Goal: Information Seeking & Learning: Find specific fact

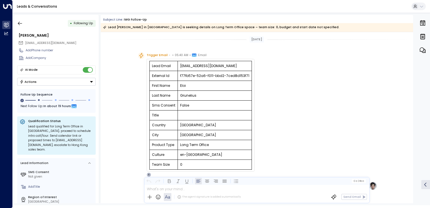
scroll to position [64, 0]
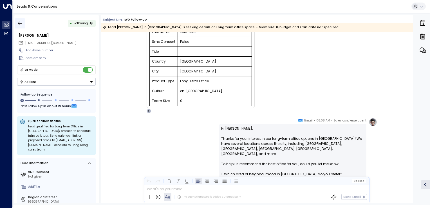
click at [21, 22] on icon "button" at bounding box center [20, 24] width 6 height 6
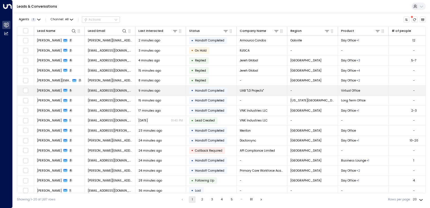
click at [199, 91] on span "Handoff Completed" at bounding box center [209, 90] width 29 height 4
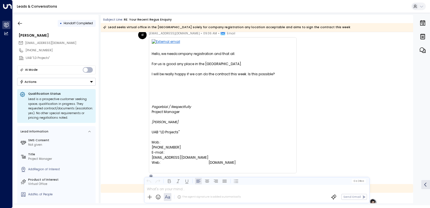
scroll to position [272, 0]
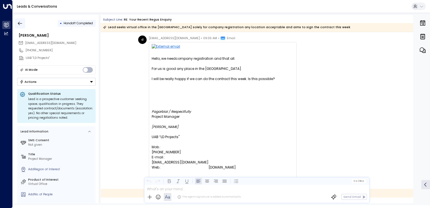
click at [21, 25] on icon "button" at bounding box center [20, 24] width 6 height 6
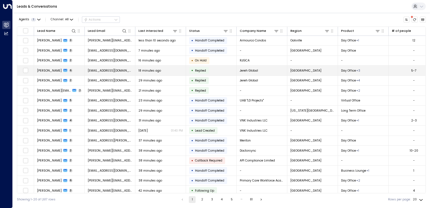
click at [139, 70] on span "18 minutes ago" at bounding box center [150, 70] width 23 height 4
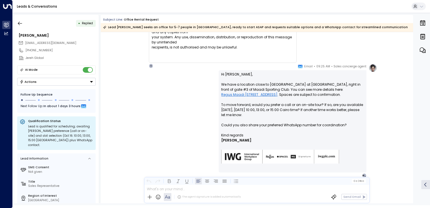
scroll to position [1249, 0]
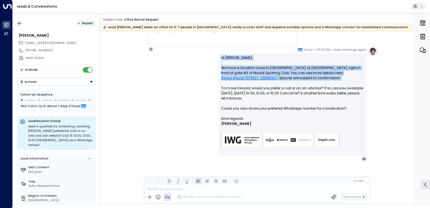
drag, startPoint x: 221, startPoint y: 57, endPoint x: 273, endPoint y: 85, distance: 59.0
click at [273, 85] on p "Hi Felix, We have a location close to Maadi City Center at 5th Floor, Building …" at bounding box center [292, 85] width 143 height 61
drag, startPoint x: 273, startPoint y: 85, endPoint x: 234, endPoint y: 75, distance: 40.1
click at [234, 75] on p "Hi Felix, We have a location close to Maadi City Center at 5th Floor, Building …" at bounding box center [292, 85] width 143 height 61
click at [321, 82] on p "Hi Felix, We have a location close to Maadi City Center at 5th Floor, Building …" at bounding box center [292, 85] width 143 height 61
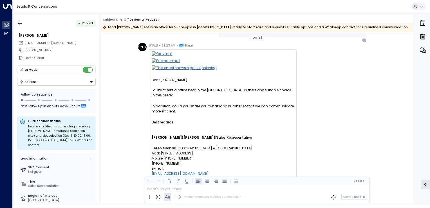
scroll to position [854, 0]
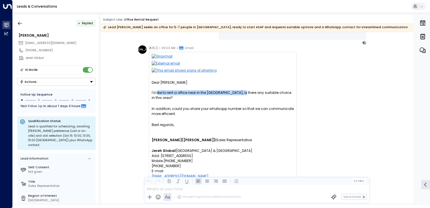
drag, startPoint x: 156, startPoint y: 93, endPoint x: 241, endPoint y: 94, distance: 85.1
click at [241, 94] on div "I'd like to rent a office near in the Maadi City Center, is there any suitable …" at bounding box center [223, 95] width 142 height 10
drag, startPoint x: 241, startPoint y: 94, endPoint x: 232, endPoint y: 92, distance: 9.1
click at [232, 92] on div "I'd like to rent a office near in the Maadi City Center, is there any suitable …" at bounding box center [223, 95] width 142 height 10
click at [253, 94] on div "I'd like to rent a office near in the Maadi City Center, is there any suitable …" at bounding box center [223, 95] width 142 height 10
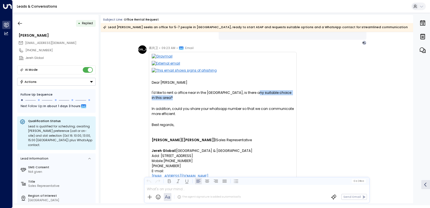
drag, startPoint x: 254, startPoint y: 92, endPoint x: 279, endPoint y: 100, distance: 26.7
click at [279, 100] on div "I'd like to rent a office near in the Maadi City Center, is there any suitable …" at bounding box center [223, 95] width 142 height 10
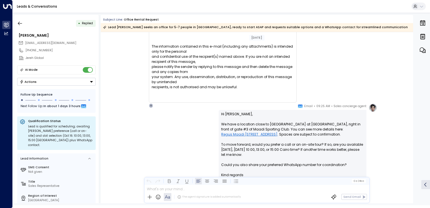
scroll to position [1249, 0]
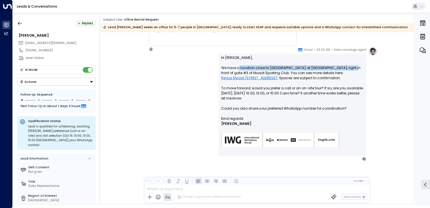
drag, startPoint x: 238, startPoint y: 68, endPoint x: 345, endPoint y: 69, distance: 106.8
click at [345, 69] on p "Hi Felix, We have a location close to Maadi City Center at 5th Floor, Building …" at bounding box center [292, 85] width 143 height 61
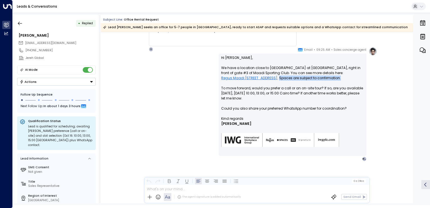
drag, startPoint x: 286, startPoint y: 76, endPoint x: 349, endPoint y: 79, distance: 62.6
click at [349, 79] on p "Hi Felix, We have a location close to Maadi City Center at 5th Floor, Building …" at bounding box center [292, 85] width 143 height 61
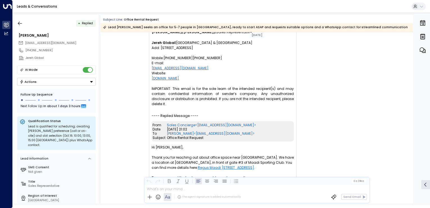
scroll to position [376, 0]
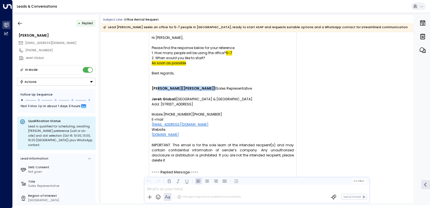
drag, startPoint x: 155, startPoint y: 88, endPoint x: 183, endPoint y: 89, distance: 27.0
click at [183, 89] on p "Felix Jiang ( 蒋 尚卫 ) | Sales Representative" at bounding box center [223, 86] width 142 height 10
drag, startPoint x: 183, startPoint y: 89, endPoint x: 190, endPoint y: 93, distance: 9.1
click at [190, 93] on p at bounding box center [223, 94] width 142 height 6
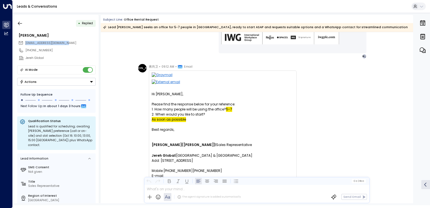
drag, startPoint x: 72, startPoint y: 42, endPoint x: 24, endPoint y: 40, distance: 47.9
click at [24, 40] on div "shangwei.jiang@jereh.com" at bounding box center [56, 42] width 77 height 7
copy span "shangwei.jiang@jereh.com"
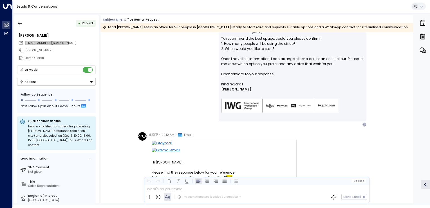
scroll to position [178, 0]
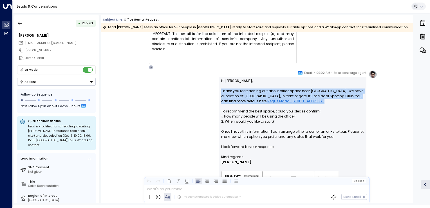
drag, startPoint x: 221, startPoint y: 90, endPoint x: 358, endPoint y: 101, distance: 137.4
click at [358, 101] on p "Hi Felix, Thank you for reaching out about office space near Maadi City Center.…" at bounding box center [292, 116] width 143 height 76
copy p "Thank you for reaching out about office space near Maadi City Center. We have a…"
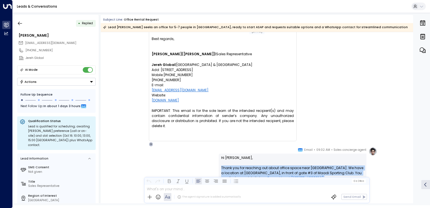
scroll to position [0, 0]
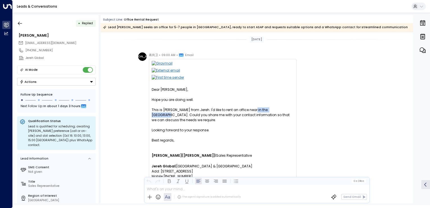
drag, startPoint x: 247, startPoint y: 110, endPoint x: 278, endPoint y: 111, distance: 30.7
click at [278, 111] on div "This is Felix from Jereh. I'd like to rent an office near in the Maadi City Cen…" at bounding box center [223, 114] width 142 height 15
copy div "Maadi City Center"
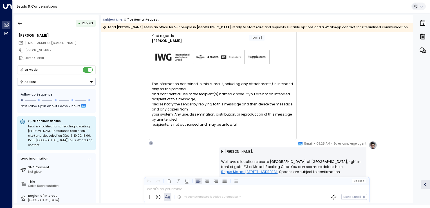
scroll to position [1249, 0]
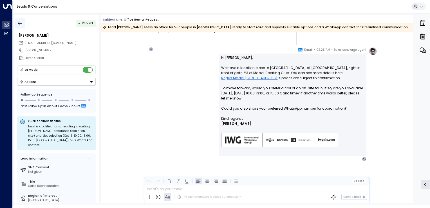
click at [23, 19] on button "button" at bounding box center [20, 23] width 10 height 10
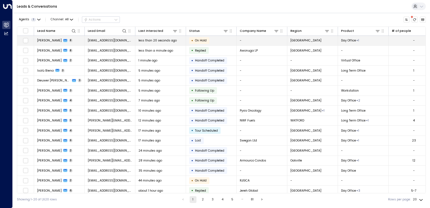
click at [105, 40] on span "flavia@bikego.com.br" at bounding box center [110, 40] width 45 height 4
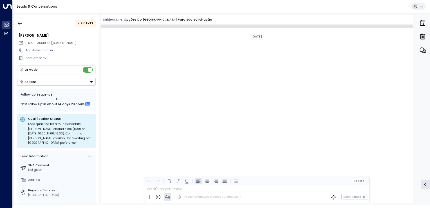
scroll to position [797, 0]
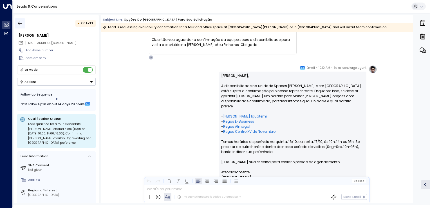
click at [24, 21] on button "button" at bounding box center [20, 23] width 10 height 10
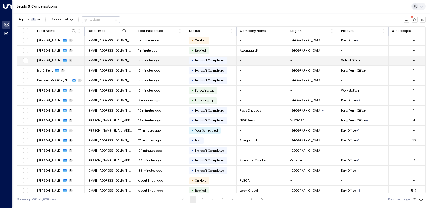
click at [94, 62] on span "dwhalen@axyde.com" at bounding box center [110, 60] width 45 height 4
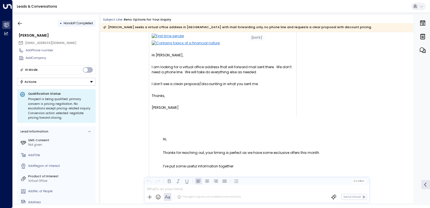
scroll to position [21, 0]
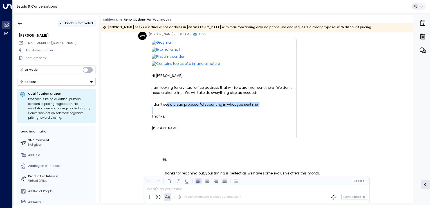
drag, startPoint x: 165, startPoint y: 106, endPoint x: 257, endPoint y: 107, distance: 91.6
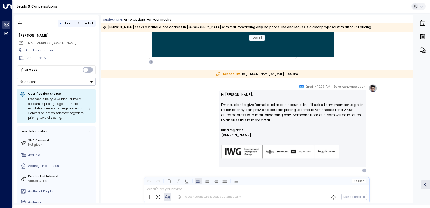
scroll to position [3324, 0]
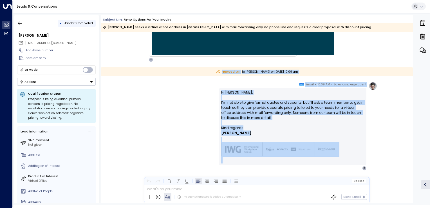
drag, startPoint x: 412, startPoint y: 198, endPoint x: 413, endPoint y: 177, distance: 20.9
click at [413, 177] on div "Today DW Daniel Whalen • 10:07 AM • Email Hi Michael, I am looking for a virtua…" at bounding box center [257, 117] width 313 height 171
click at [387, 162] on div "Sales concierge agent • 10:09 AM • Email Hi Dan, I’m not able to give formal qu…" at bounding box center [257, 147] width 313 height 131
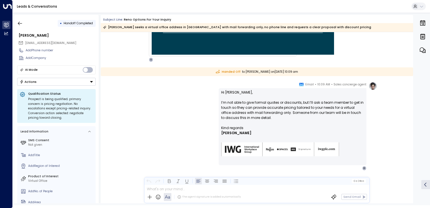
scroll to position [3333, 0]
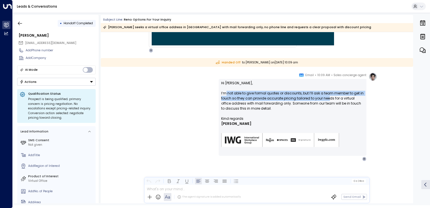
drag, startPoint x: 224, startPoint y: 93, endPoint x: 328, endPoint y: 100, distance: 103.6
click at [328, 100] on p "Hi Dan, I’m not able to give formal quotes or discounts, but I’ll ask a team me…" at bounding box center [292, 98] width 143 height 35
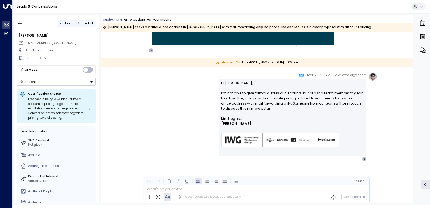
drag, startPoint x: 412, startPoint y: 197, endPoint x: 411, endPoint y: 175, distance: 22.3
click at [411, 175] on div "Sales concierge agent • 10:09 AM • Email Hi Dan, I’m not able to give formal qu…" at bounding box center [257, 137] width 313 height 131
click at [405, 179] on div "Sales concierge agent • 10:09 AM • Email Hi Dan, I’m not able to give formal qu…" at bounding box center [257, 137] width 313 height 131
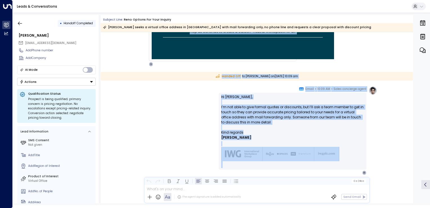
drag, startPoint x: 412, startPoint y: 197, endPoint x: 413, endPoint y: 181, distance: 15.8
click at [413, 181] on div "Today DW Daniel Whalen • 10:07 AM • Email Hi Michael, I am looking for a virtua…" at bounding box center [257, 117] width 313 height 171
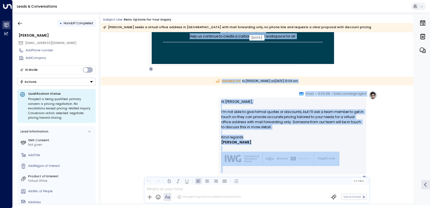
scroll to position [3333, 0]
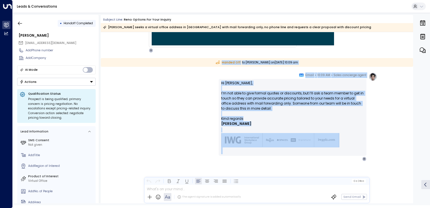
click at [277, 96] on p "Hi Dan, I’m not able to give formal quotes or discounts, but I’ll ask a team me…" at bounding box center [292, 98] width 143 height 35
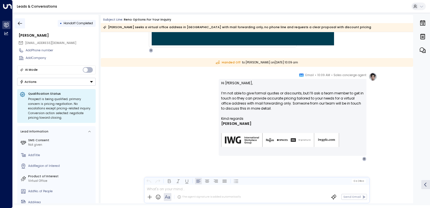
click at [19, 19] on button "button" at bounding box center [20, 23] width 10 height 10
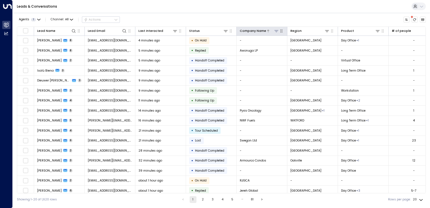
click at [252, 32] on div "Company Name" at bounding box center [253, 30] width 26 height 5
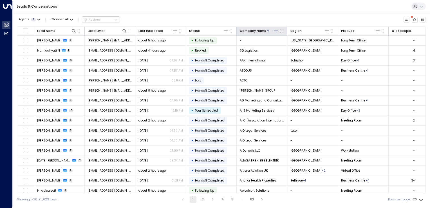
click at [252, 32] on div "Company Name" at bounding box center [253, 30] width 26 height 5
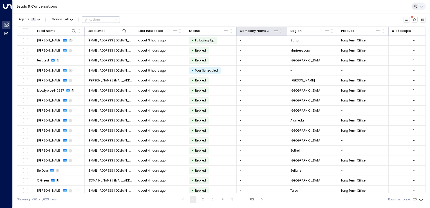
click at [283, 32] on icon "button" at bounding box center [281, 31] width 5 height 5
click at [276, 31] on icon at bounding box center [276, 31] width 5 height 5
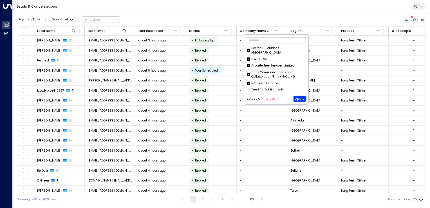
click at [274, 42] on input "text" at bounding box center [276, 40] width 59 height 9
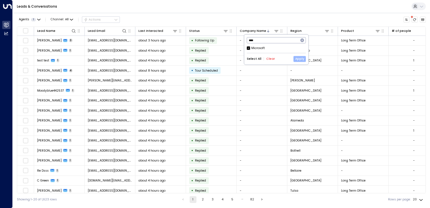
type input "****"
click at [301, 60] on button "Apply" at bounding box center [300, 59] width 12 height 6
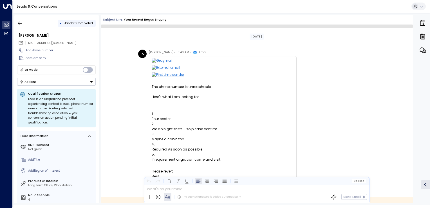
scroll to position [118, 0]
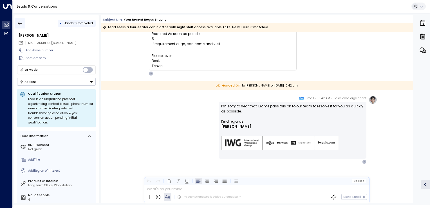
click at [23, 23] on button "button" at bounding box center [20, 23] width 10 height 10
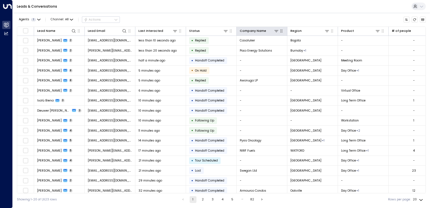
click at [281, 32] on icon "button" at bounding box center [281, 31] width 5 height 5
click at [277, 32] on icon at bounding box center [276, 31] width 5 height 5
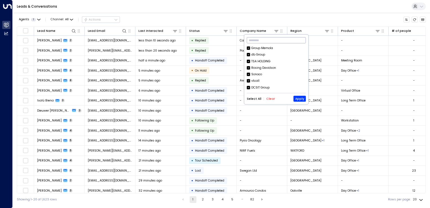
click at [275, 44] on input "text" at bounding box center [276, 40] width 59 height 9
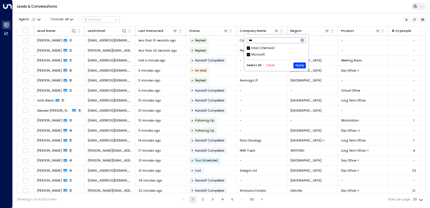
type input "***"
click at [269, 66] on button "Clear" at bounding box center [270, 65] width 9 height 3
click at [253, 55] on div "Microsoft" at bounding box center [259, 54] width 14 height 5
click at [303, 65] on button "Apply" at bounding box center [300, 66] width 12 height 6
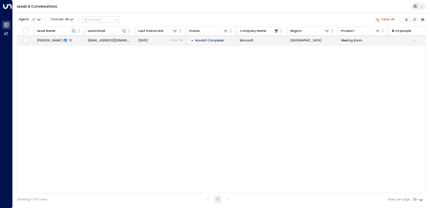
click at [103, 43] on td "smontano@microsoft.com" at bounding box center [110, 41] width 51 height 10
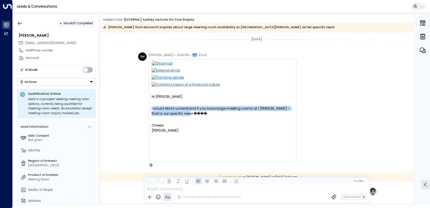
drag, startPoint x: 152, startPoint y: 108, endPoint x: 188, endPoint y: 113, distance: 36.7
click at [188, 113] on div "I would like to understand if you have large meeting rooms at 1 Denison - that …" at bounding box center [223, 111] width 142 height 10
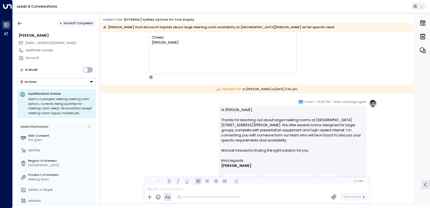
scroll to position [113, 0]
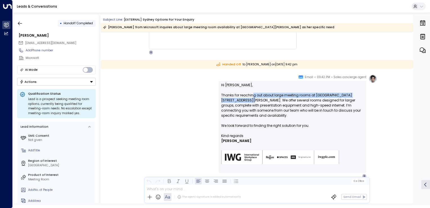
drag, startPoint x: 230, startPoint y: 97, endPoint x: 252, endPoint y: 97, distance: 22.5
click at [252, 97] on p "Hi Sherry, Thanks for reaching out about large meeting rooms at Spaces 1 Deniso…" at bounding box center [292, 108] width 143 height 51
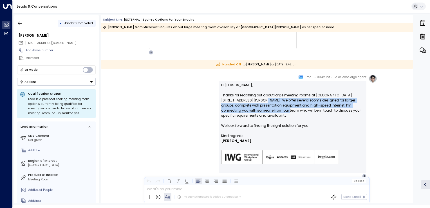
drag, startPoint x: 241, startPoint y: 101, endPoint x: 259, endPoint y: 109, distance: 19.7
click at [259, 109] on p "Hi Sherry, Thanks for reaching out about large meeting rooms at Spaces 1 Deniso…" at bounding box center [292, 108] width 143 height 51
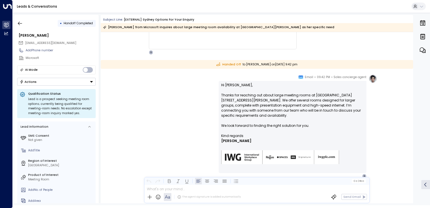
click at [230, 96] on p "Hi Sherry, Thanks for reaching out about large meeting rooms at Spaces 1 Deniso…" at bounding box center [292, 108] width 143 height 51
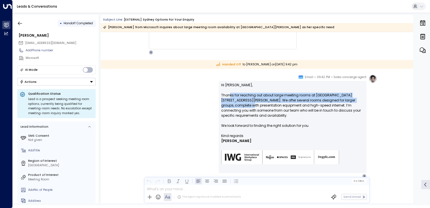
drag, startPoint x: 230, startPoint y: 96, endPoint x: 234, endPoint y: 106, distance: 11.1
click at [234, 106] on p "Hi Sherry, Thanks for reaching out about large meeting rooms at Spaces 1 Deniso…" at bounding box center [292, 108] width 143 height 51
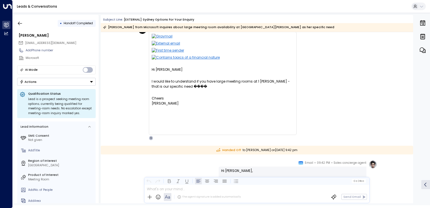
scroll to position [0, 0]
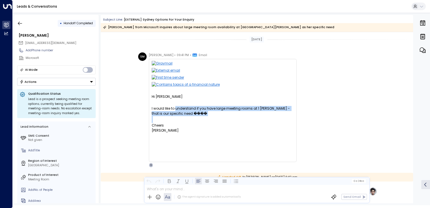
drag, startPoint x: 181, startPoint y: 110, endPoint x: 257, endPoint y: 117, distance: 77.0
click at [257, 117] on div "Hi Sophie I would like to understand if you have large meeting rooms at 1 Denis…" at bounding box center [223, 110] width 142 height 99
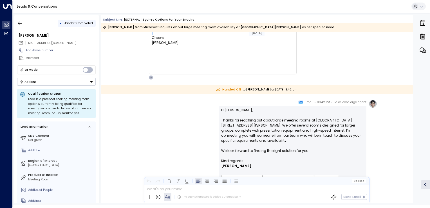
scroll to position [113, 0]
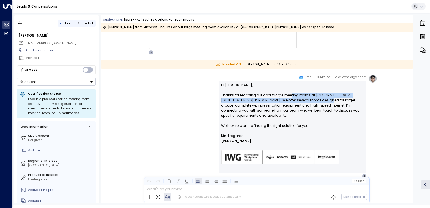
drag, startPoint x: 289, startPoint y: 97, endPoint x: 303, endPoint y: 101, distance: 14.6
click at [303, 101] on p "Hi Sherry, Thanks for reaching out about large meeting rooms at Spaces 1 Deniso…" at bounding box center [292, 108] width 143 height 51
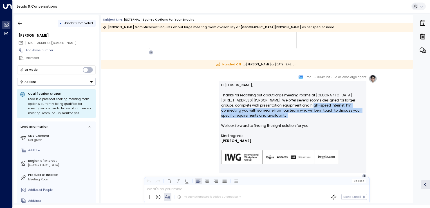
drag, startPoint x: 303, startPoint y: 101, endPoint x: 304, endPoint y: 114, distance: 12.7
click at [304, 114] on p "Hi Sherry, Thanks for reaching out about large meeting rooms at Spaces 1 Deniso…" at bounding box center [292, 108] width 143 height 51
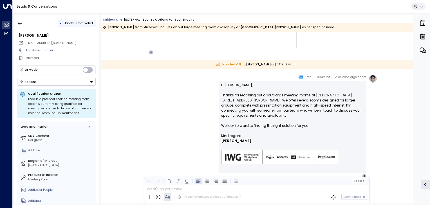
click at [285, 120] on p "Hi Sherry, Thanks for reaching out about large meeting rooms at Spaces 1 Deniso…" at bounding box center [292, 108] width 143 height 51
click at [18, 24] on icon "button" at bounding box center [20, 24] width 6 height 6
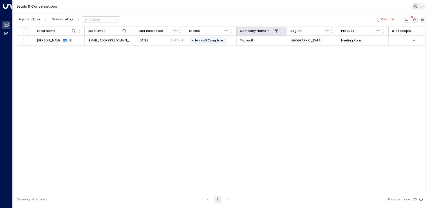
click at [277, 32] on icon at bounding box center [277, 30] width 4 height 3
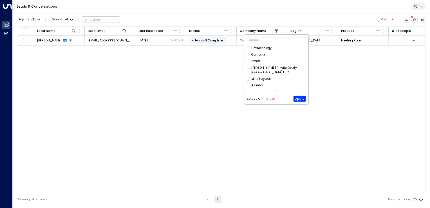
click at [259, 99] on button "Select All" at bounding box center [254, 98] width 15 height 3
click at [299, 98] on button "Apply" at bounding box center [300, 99] width 12 height 6
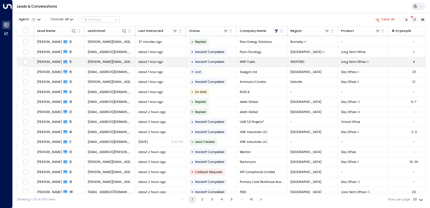
scroll to position [23, 0]
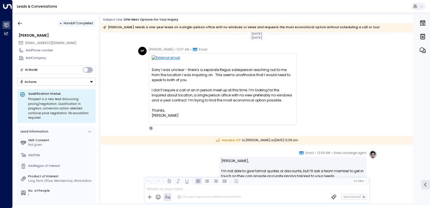
scroll to position [263, 0]
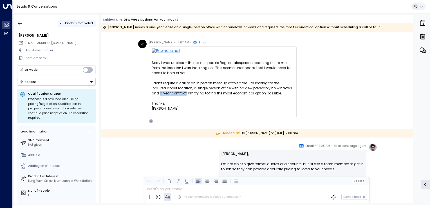
drag, startPoint x: 283, startPoint y: 88, endPoint x: 174, endPoint y: 94, distance: 109.1
click at [174, 94] on div "I don’t require a call or an in person meet up at this time. I’m looking for th…" at bounding box center [223, 88] width 142 height 15
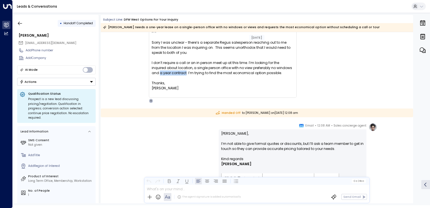
scroll to position [323, 0]
